Goal: Find specific page/section: Find specific page/section

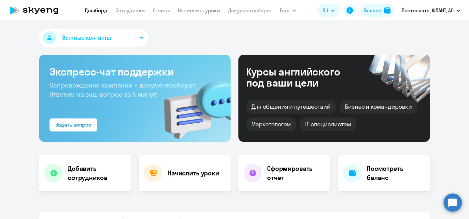
select select "30"
click at [137, 13] on link "Сотрудники" at bounding box center [130, 10] width 30 height 7
select select "30"
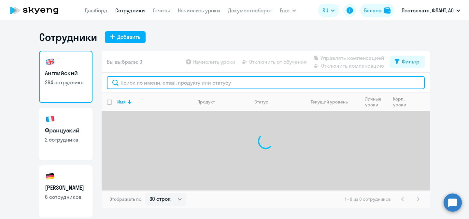
click at [160, 83] on input "text" at bounding box center [266, 82] width 318 height 13
type input "k"
type input "l"
type input "[PERSON_NAME]"
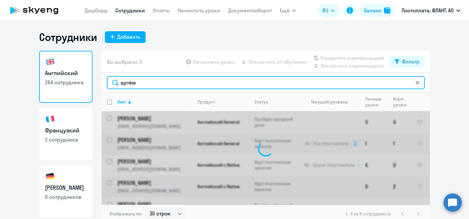
type input "артём"
